Goal: Information Seeking & Learning: Learn about a topic

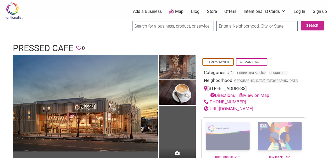
click at [181, 68] on img at bounding box center [177, 68] width 37 height 26
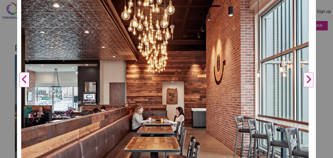
scroll to position [94, 0]
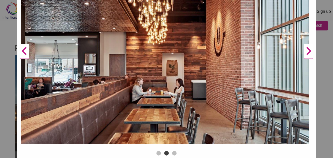
click at [303, 56] on button "Next" at bounding box center [308, 51] width 14 height 196
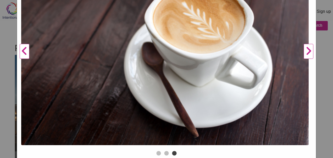
click at [303, 56] on button "Next" at bounding box center [308, 51] width 14 height 196
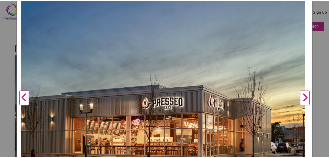
scroll to position [21, 0]
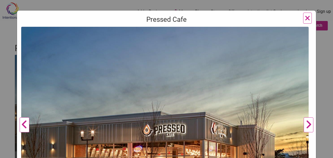
click at [299, 16] on h3 "Pressed Cafe" at bounding box center [166, 19] width 291 height 9
click at [305, 18] on span "×" at bounding box center [307, 18] width 5 height 12
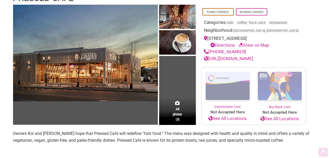
scroll to position [63, 0]
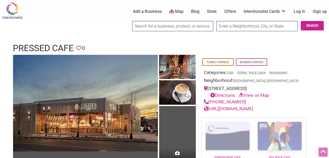
scroll to position [63, 0]
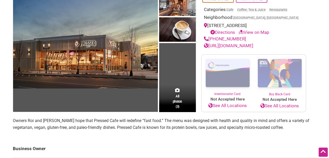
click at [138, 118] on p "Owners Roi and [PERSON_NAME] hope that Pressed Cafe will redefine “fast food.” …" at bounding box center [165, 123] width 304 height 13
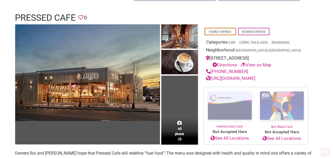
scroll to position [21, 0]
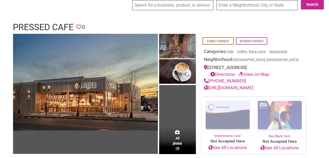
click at [180, 48] on img at bounding box center [177, 47] width 37 height 26
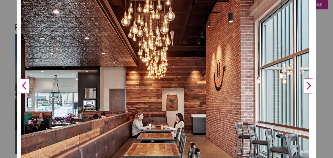
scroll to position [0, 0]
